Goal: Task Accomplishment & Management: Manage account settings

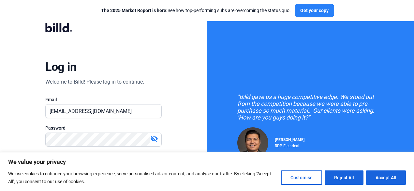
type input "[EMAIL_ADDRESS][DOMAIN_NAME]"
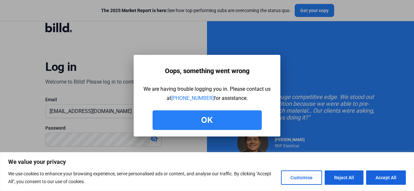
click at [222, 115] on button "Ok" at bounding box center [206, 120] width 109 height 20
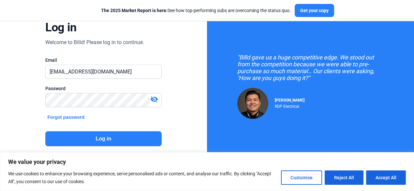
scroll to position [40, 0]
click at [112, 71] on input "[EMAIL_ADDRESS][DOMAIN_NAME]" at bounding box center [103, 70] width 115 height 13
paste input "[DOMAIN_NAME][EMAIL_ADDRESS]"
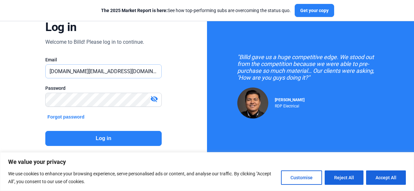
type input "[DOMAIN_NAME][EMAIL_ADDRESS][DOMAIN_NAME]"
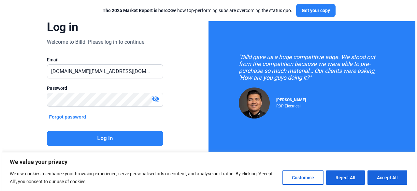
scroll to position [0, 0]
